Goal: Task Accomplishment & Management: Manage account settings

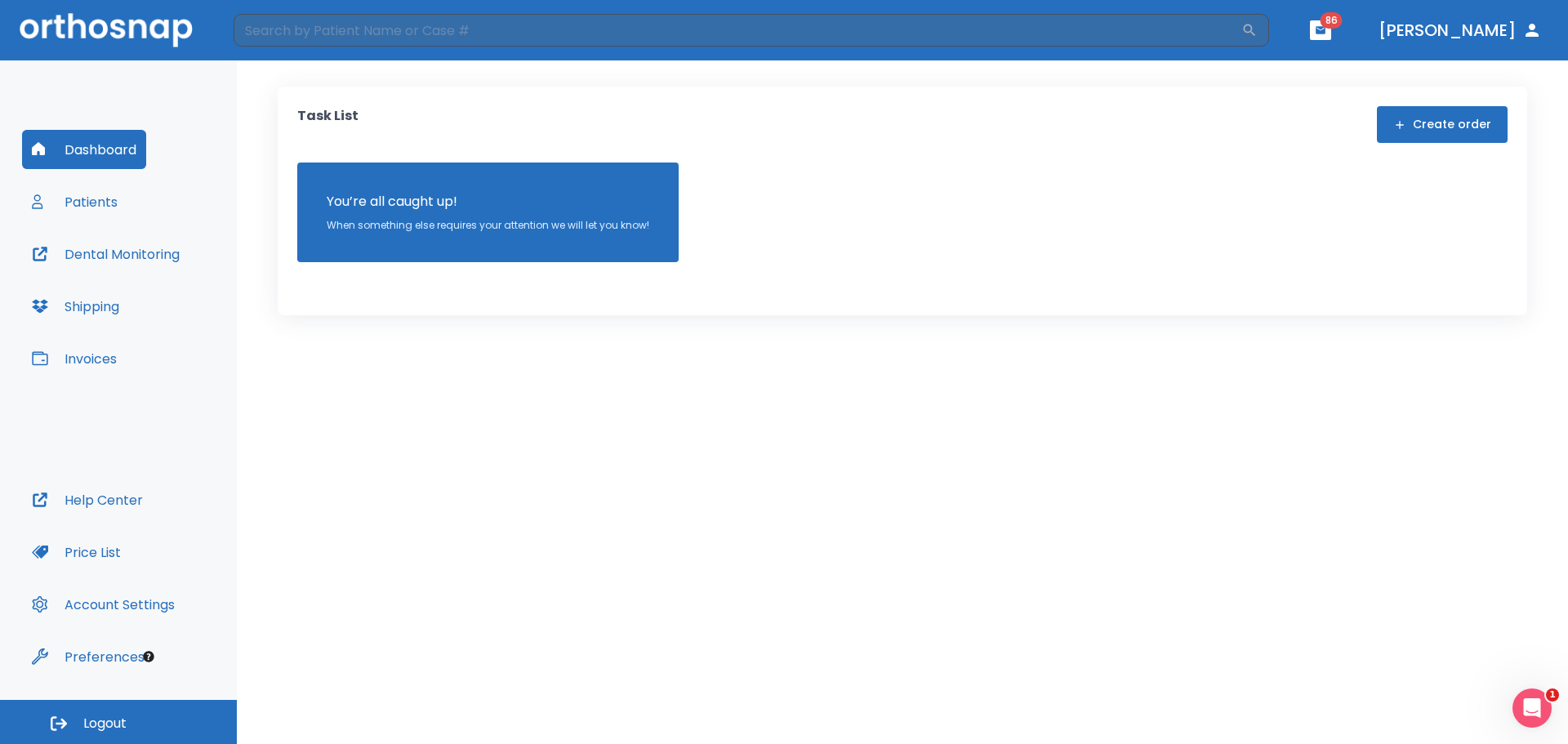
drag, startPoint x: 1093, startPoint y: 79, endPoint x: 1061, endPoint y: 76, distance: 32.1
click at [1088, 81] on div "Task List Create order You’re all caught up! When something else requires your …" at bounding box center [902, 402] width 1331 height 684
click at [90, 200] on button "Patients" at bounding box center [75, 202] width 105 height 40
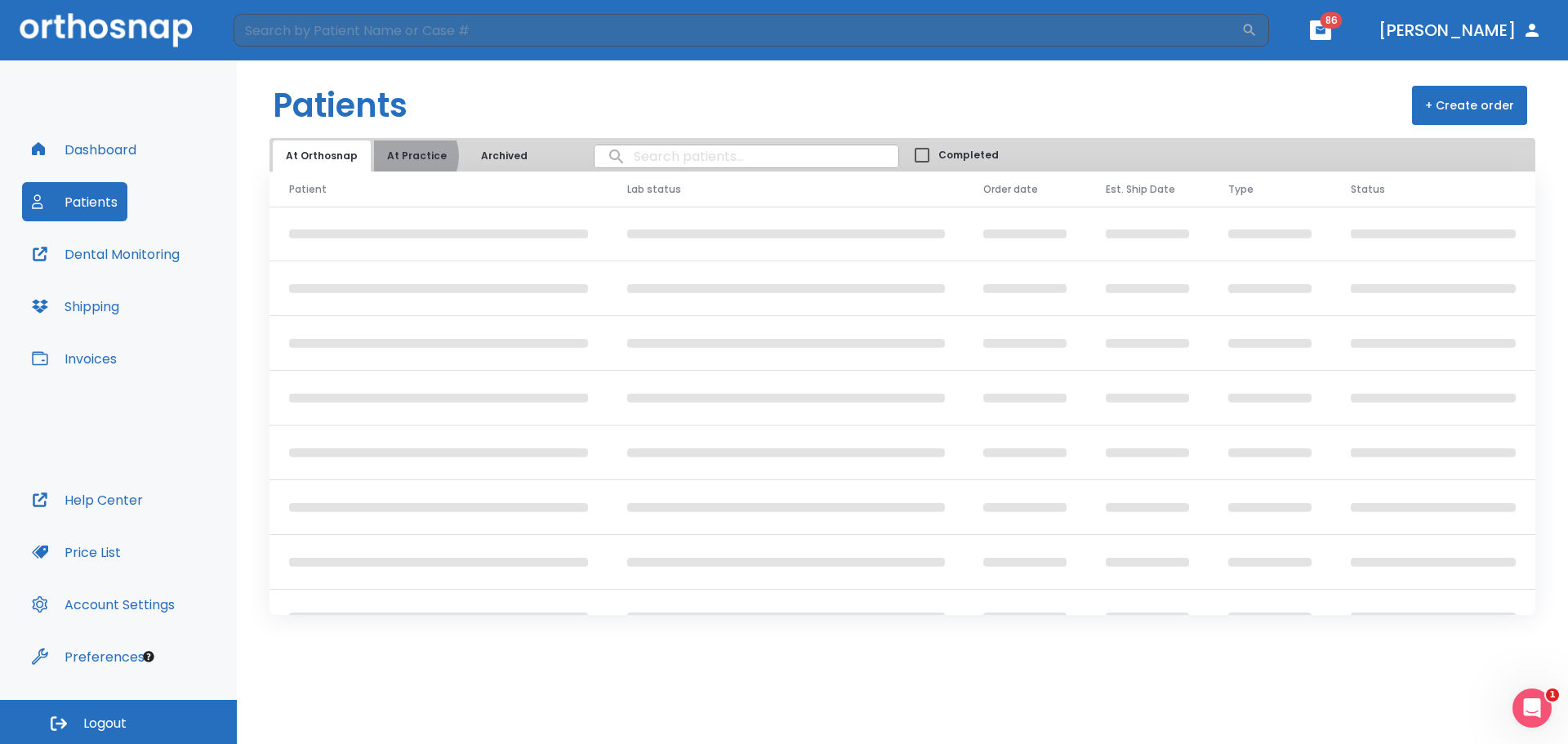
click at [403, 156] on button "At Practice" at bounding box center [416, 157] width 86 height 31
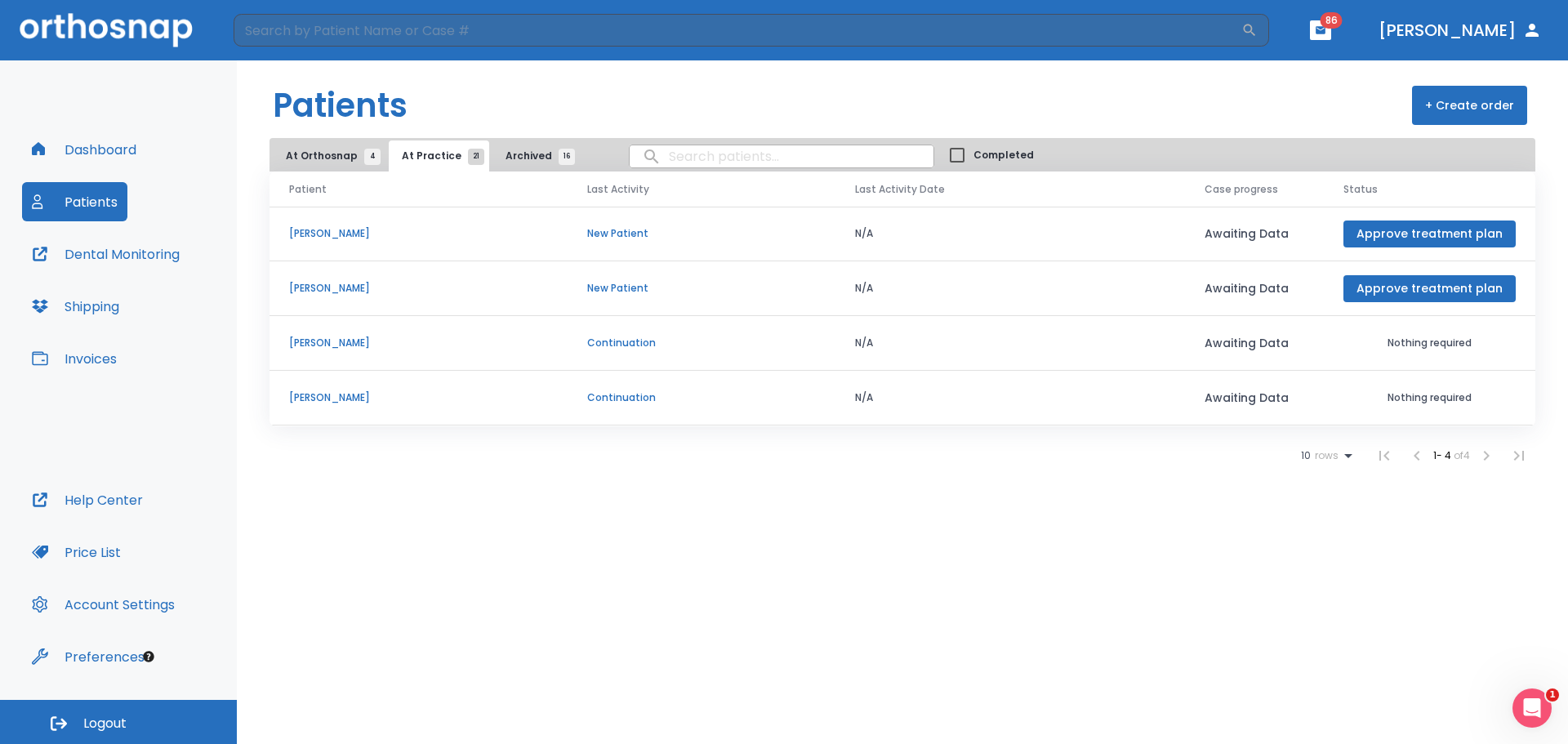
click at [1344, 453] on icon at bounding box center [1347, 455] width 19 height 19
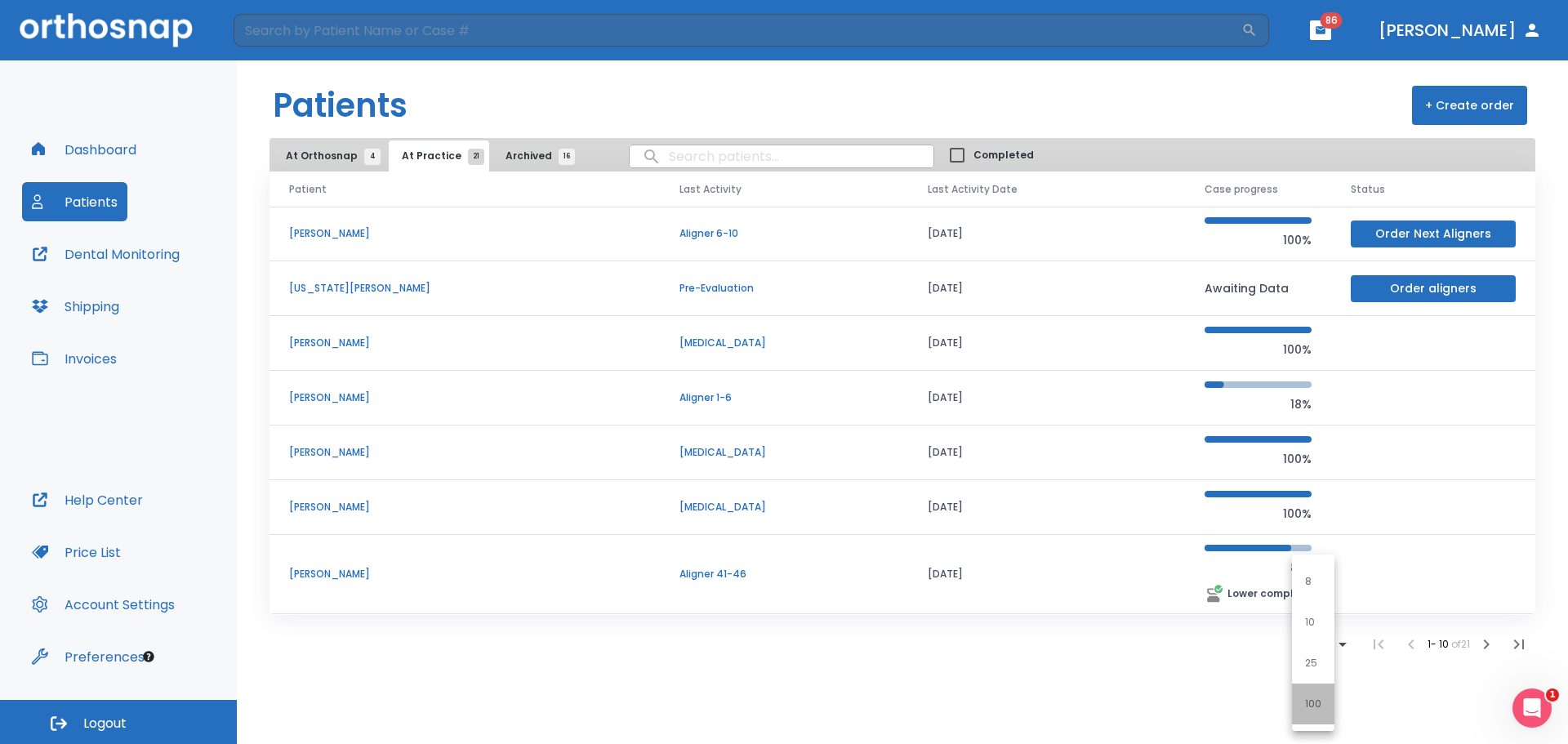
click at [1315, 702] on p "100" at bounding box center [1313, 704] width 17 height 15
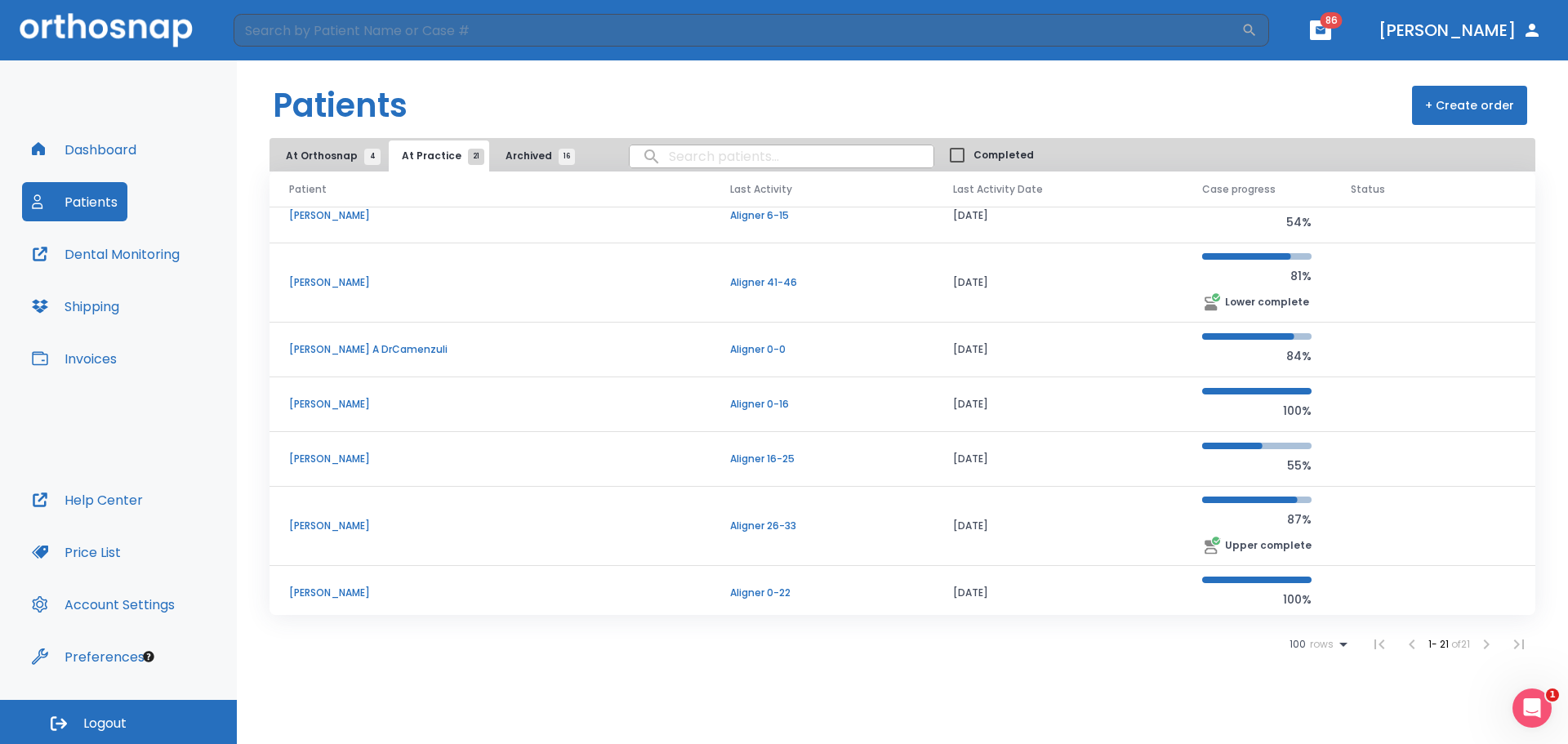
scroll to position [335, 0]
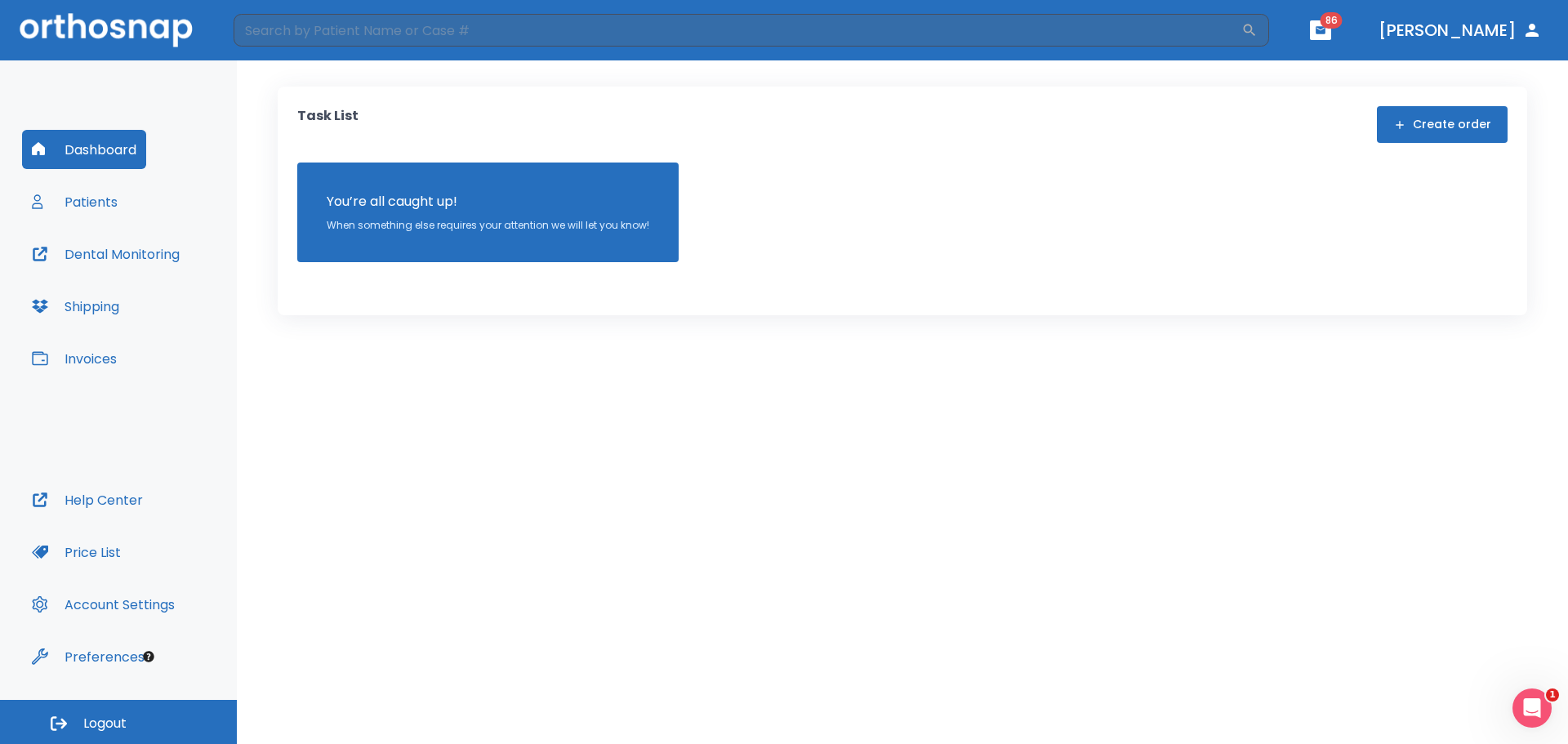
click at [89, 181] on div "Dashboard Patients Dental Monitoring Shipping Invoices" at bounding box center [118, 305] width 192 height 351
click at [90, 196] on button "Patients" at bounding box center [75, 202] width 105 height 40
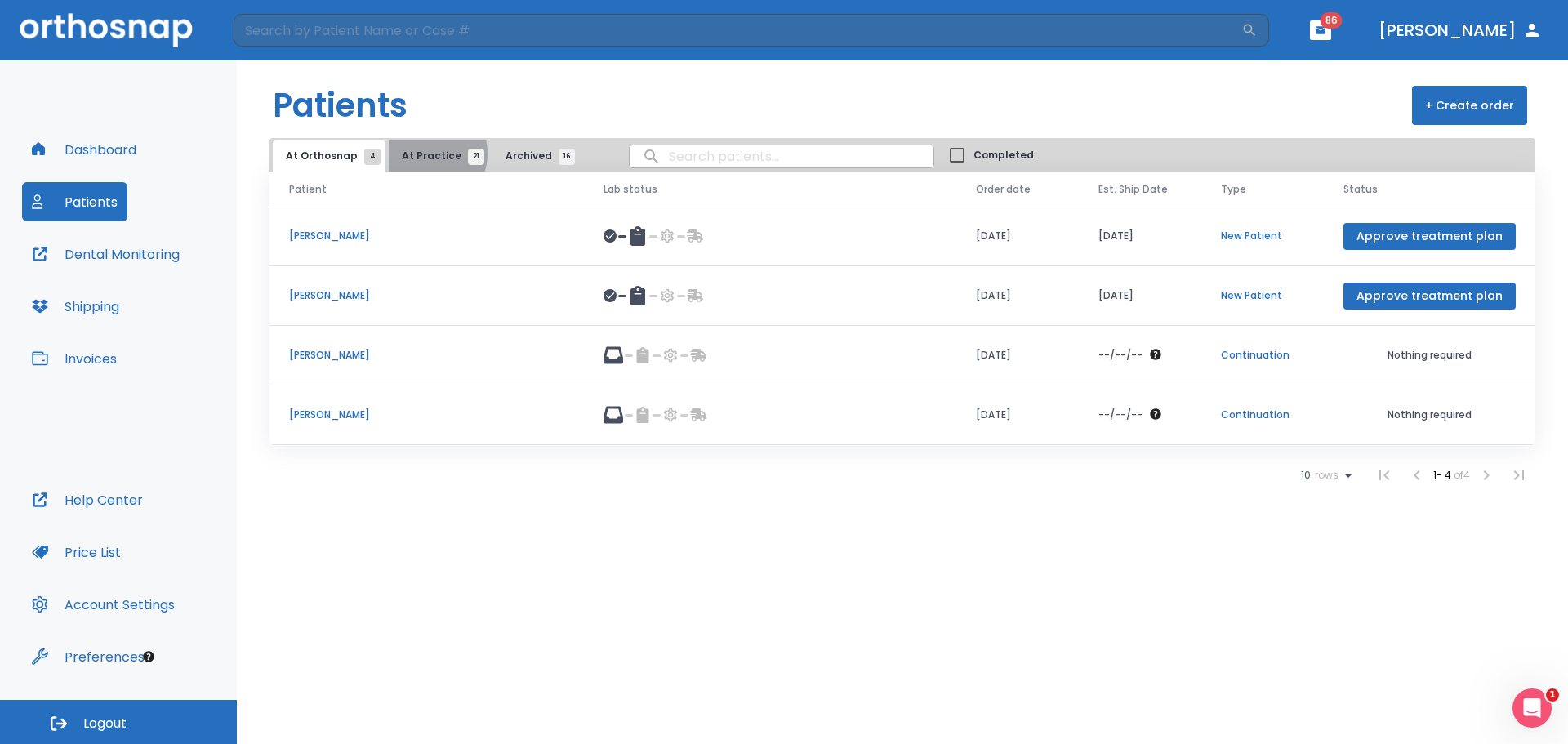
click at [422, 153] on span "At Practice 21" at bounding box center [439, 156] width 75 height 15
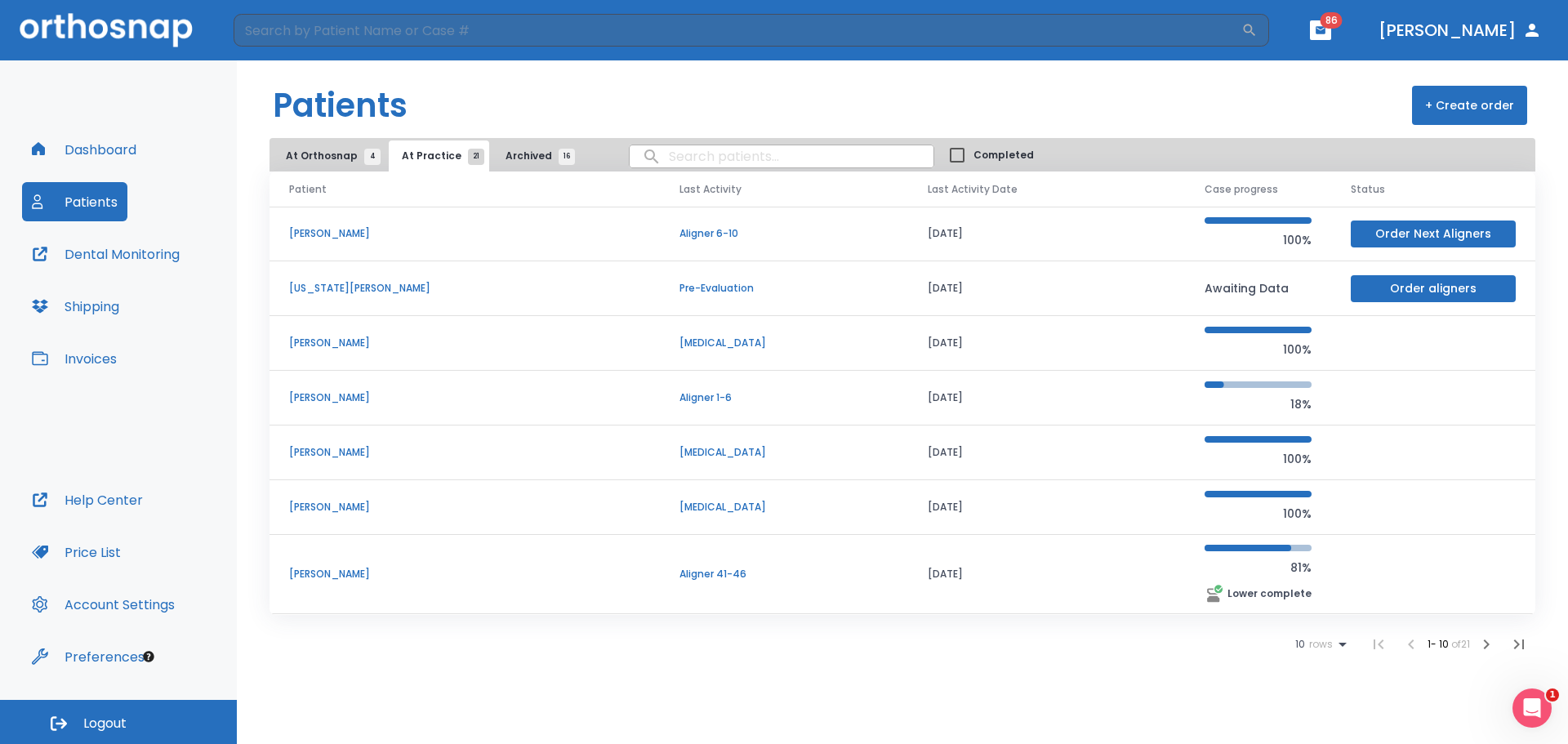
click at [1305, 639] on span "rows" at bounding box center [1319, 645] width 28 height 11
click at [1319, 703] on p "100" at bounding box center [1313, 704] width 17 height 15
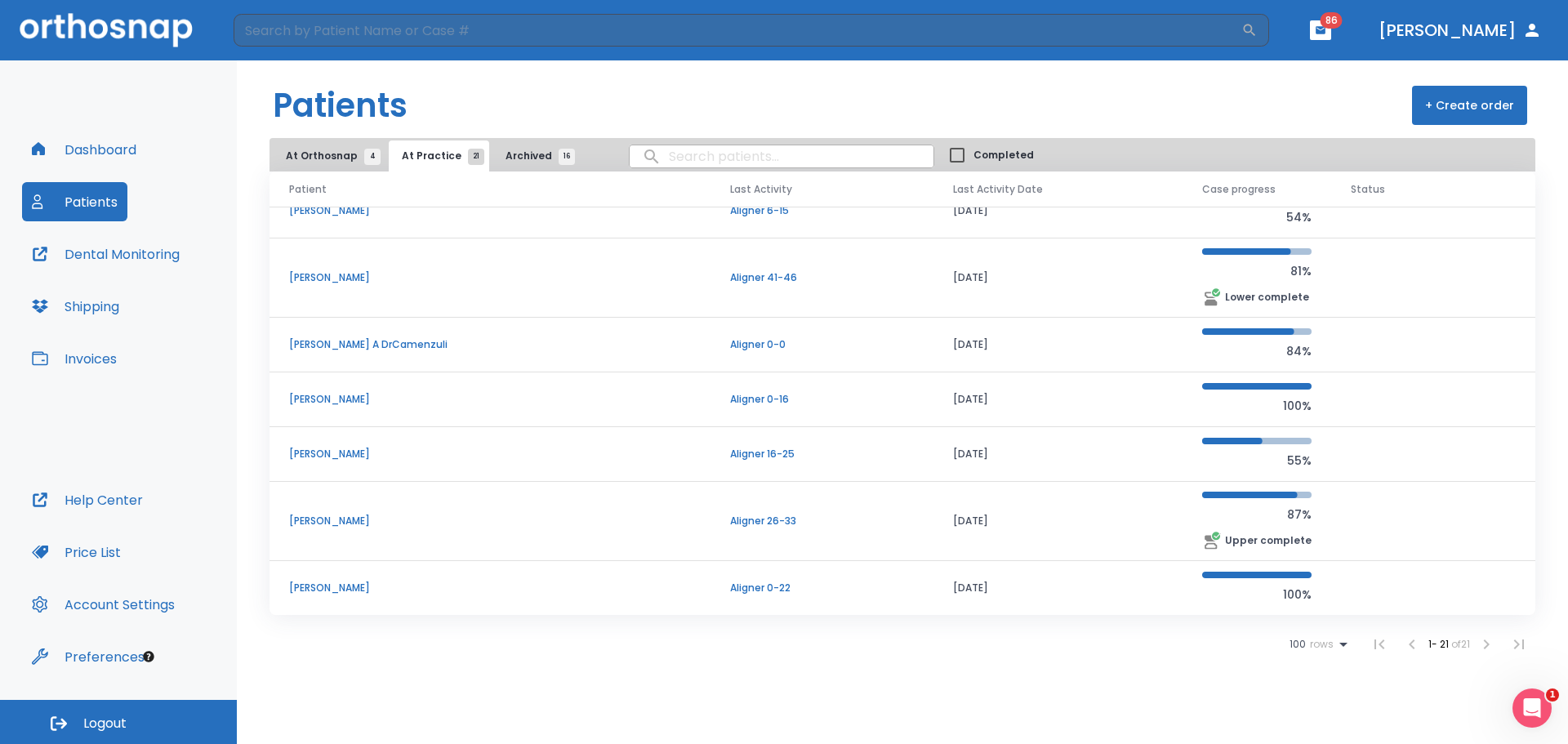
scroll to position [370, 0]
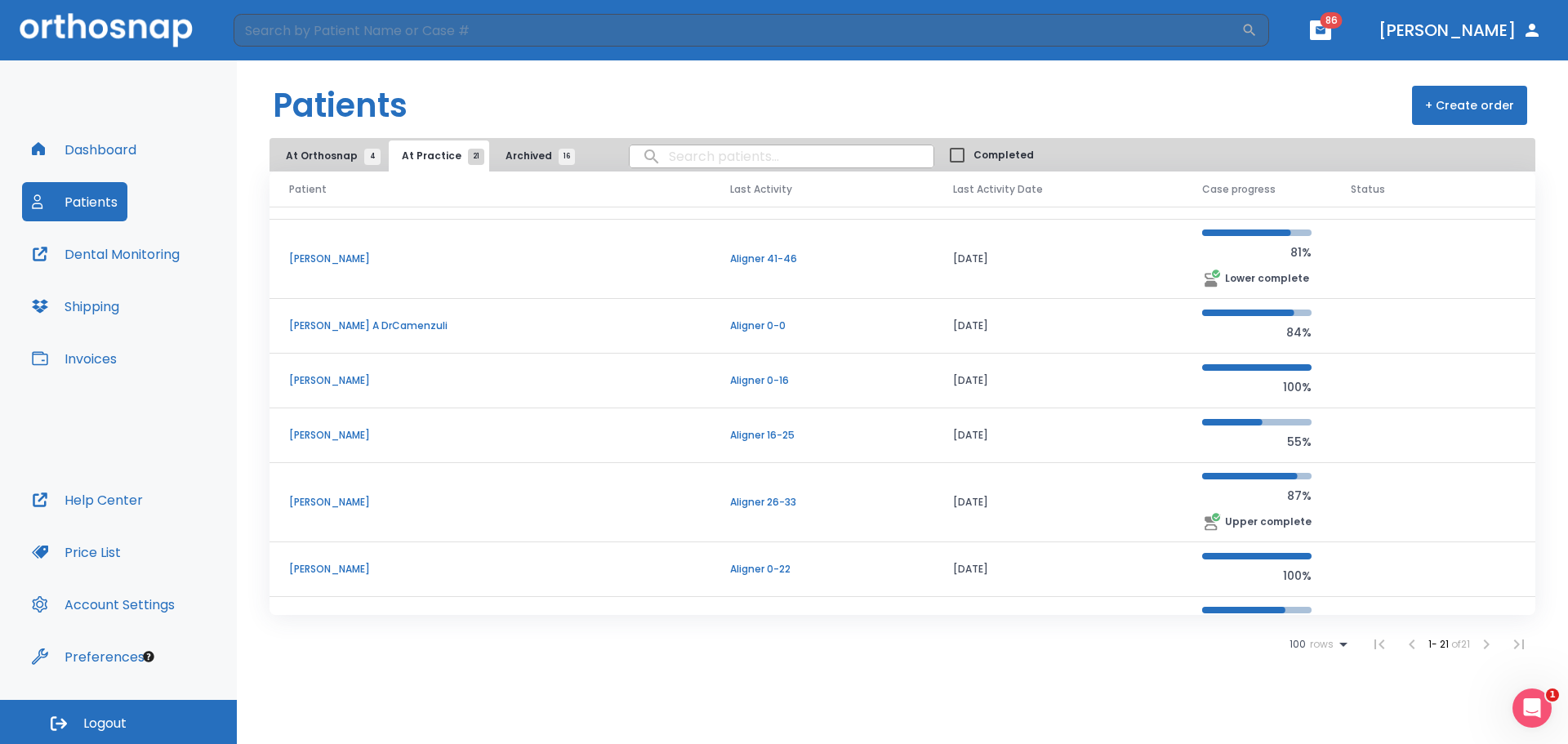
click at [332, 377] on p "[PERSON_NAME]" at bounding box center [490, 380] width 402 height 15
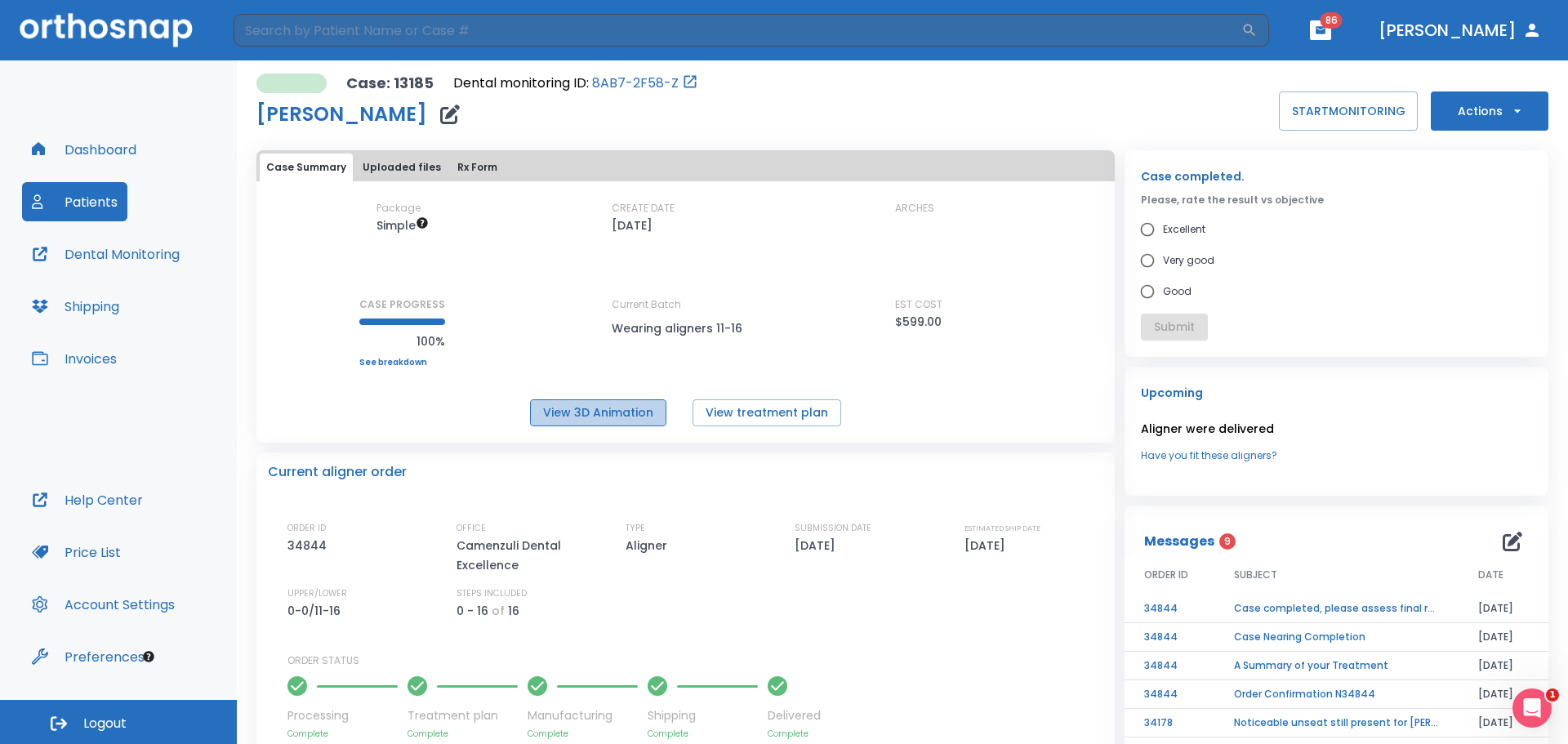
click at [594, 408] on button "View 3D Animation" at bounding box center [598, 413] width 136 height 27
click at [128, 251] on button "Dental Monitoring" at bounding box center [106, 254] width 167 height 40
